Goal: Transaction & Acquisition: Purchase product/service

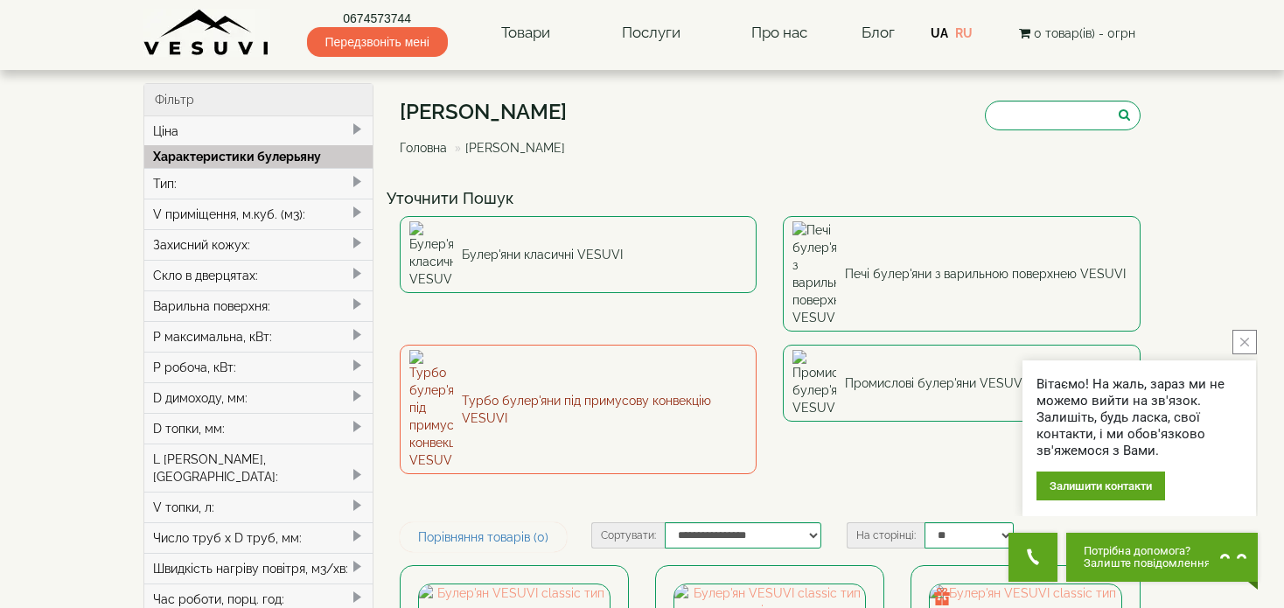
click at [741, 345] on link "Турбо булер'яни під примусову конвекцію VESUVI" at bounding box center [579, 409] width 358 height 129
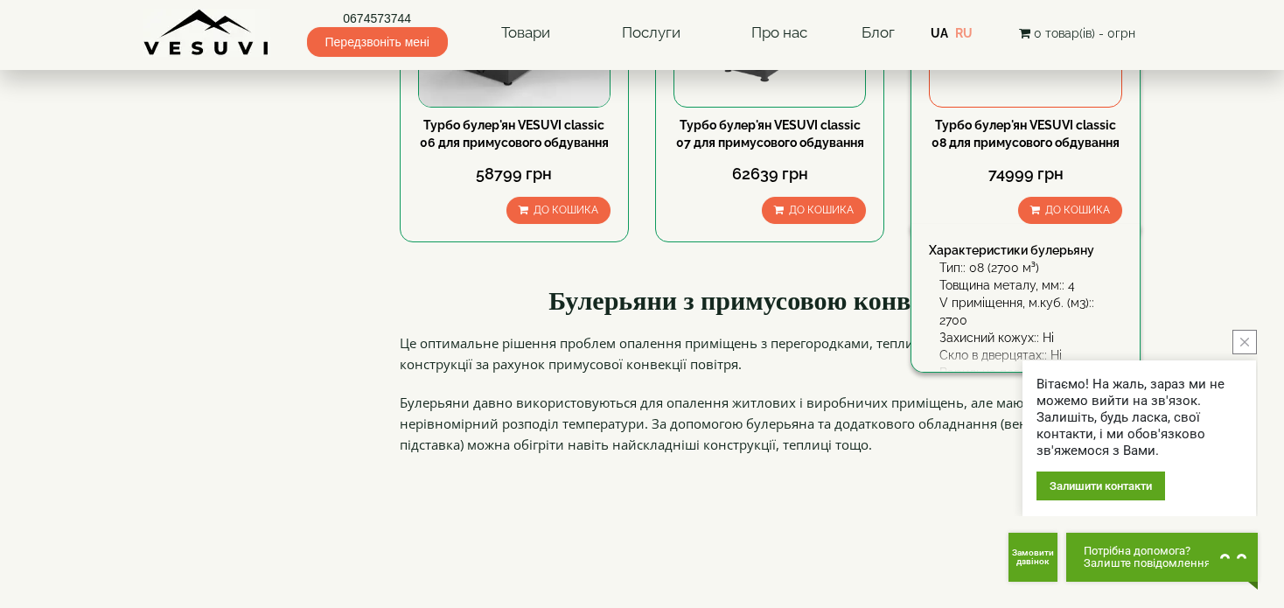
scroll to position [962, 0]
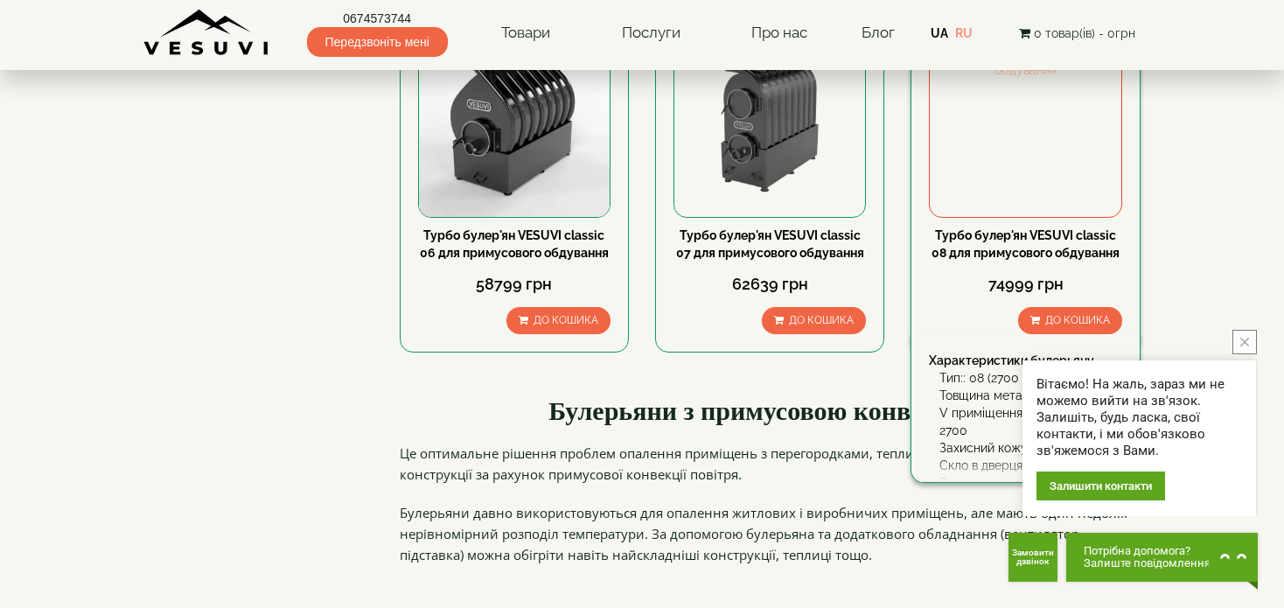
click at [1011, 192] on img at bounding box center [1025, 121] width 191 height 191
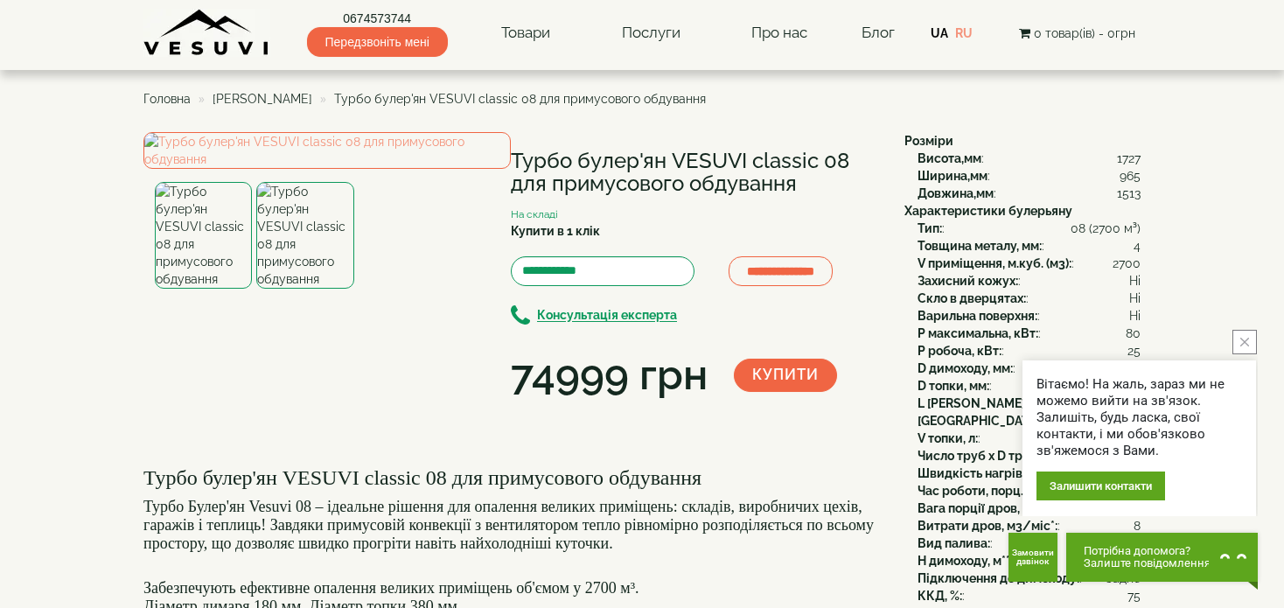
click at [318, 289] on img at bounding box center [304, 235] width 97 height 107
click at [193, 289] on img at bounding box center [203, 235] width 97 height 107
